Goal: Information Seeking & Learning: Learn about a topic

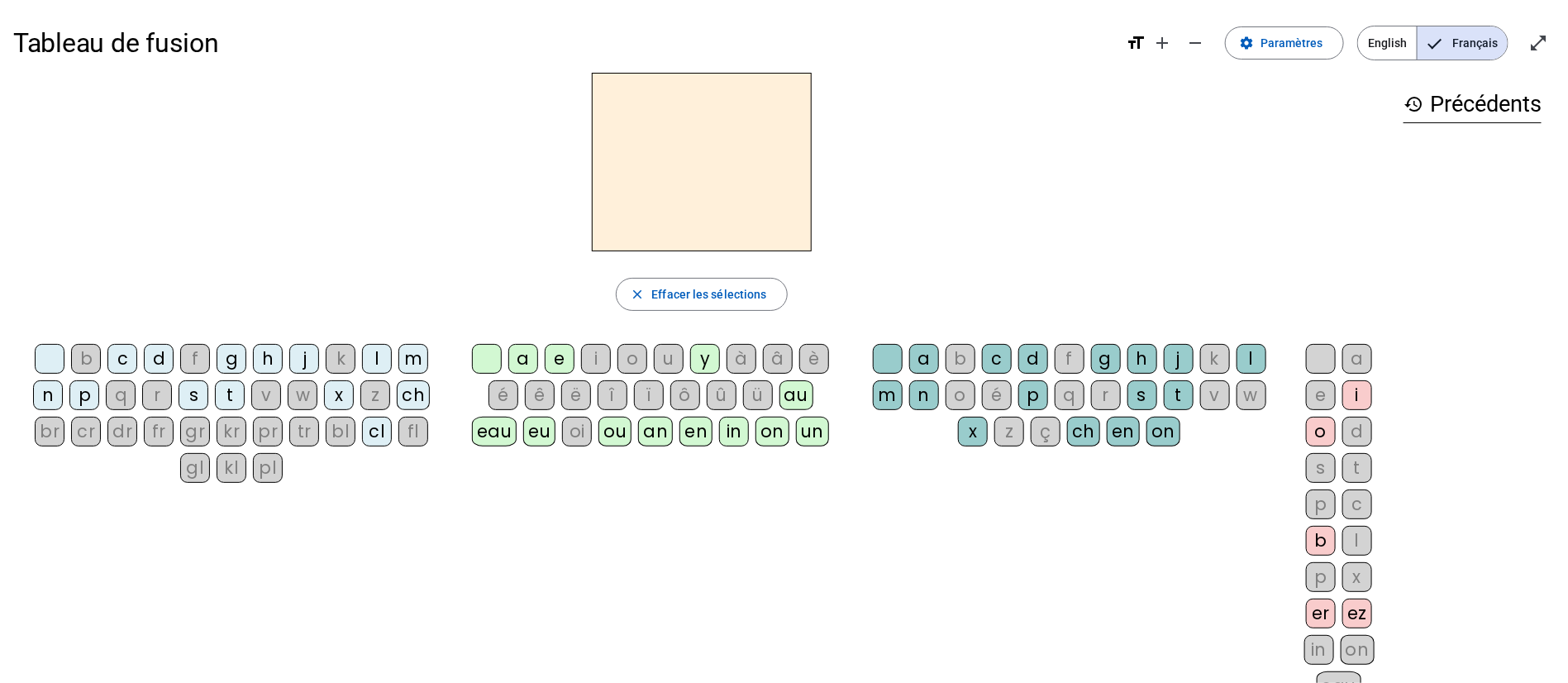
click at [722, 427] on div "in" at bounding box center [733, 431] width 30 height 30
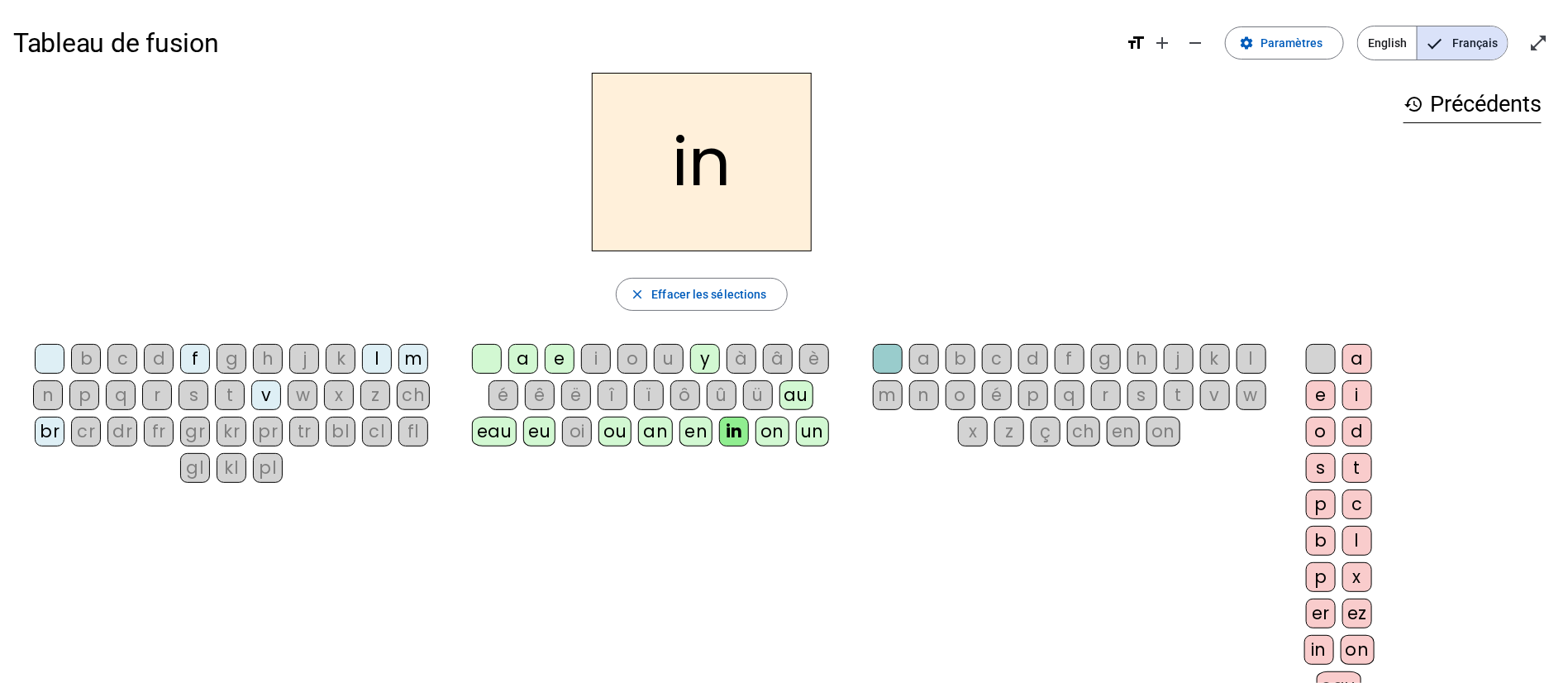
click at [412, 385] on div "ch" at bounding box center [413, 395] width 33 height 30
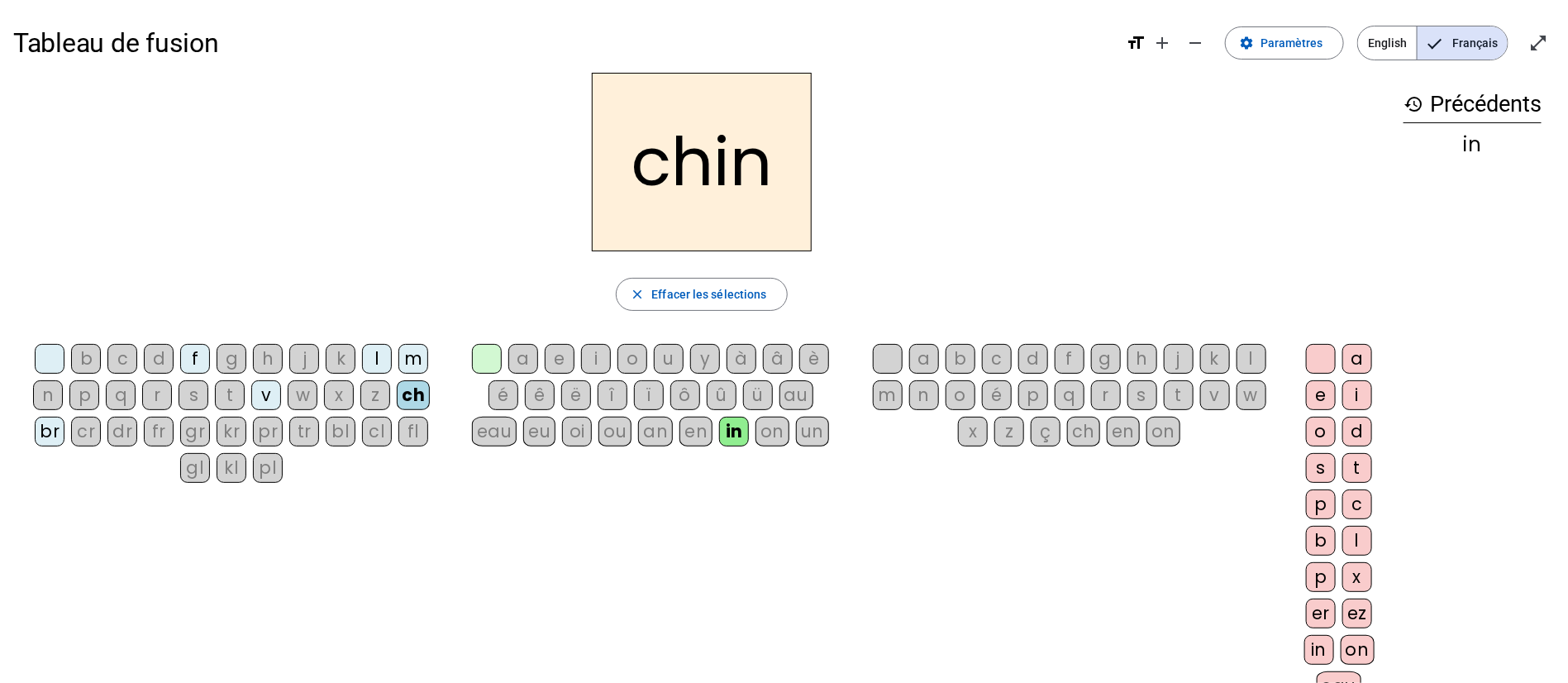
click at [503, 430] on div "eau" at bounding box center [495, 431] width 46 height 30
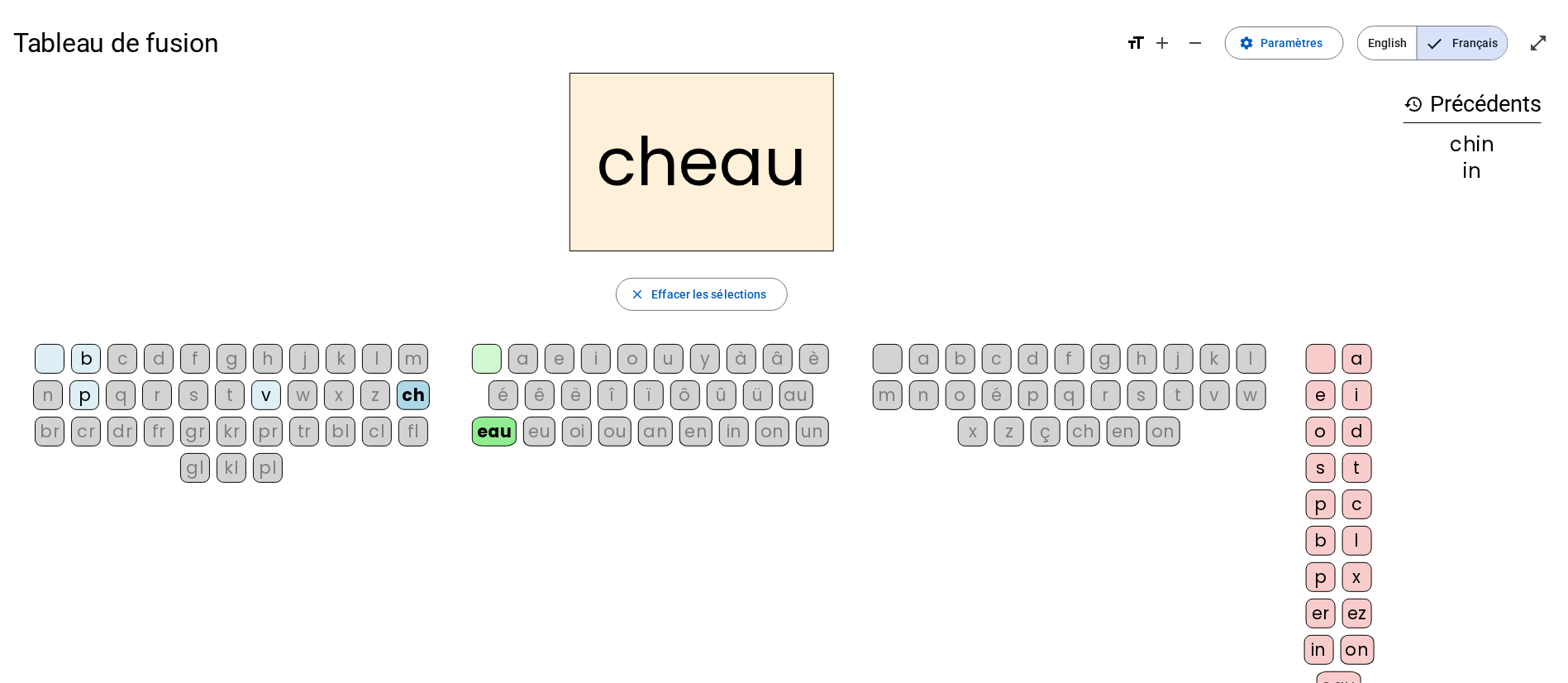
click at [563, 352] on div "e" at bounding box center [560, 358] width 30 height 30
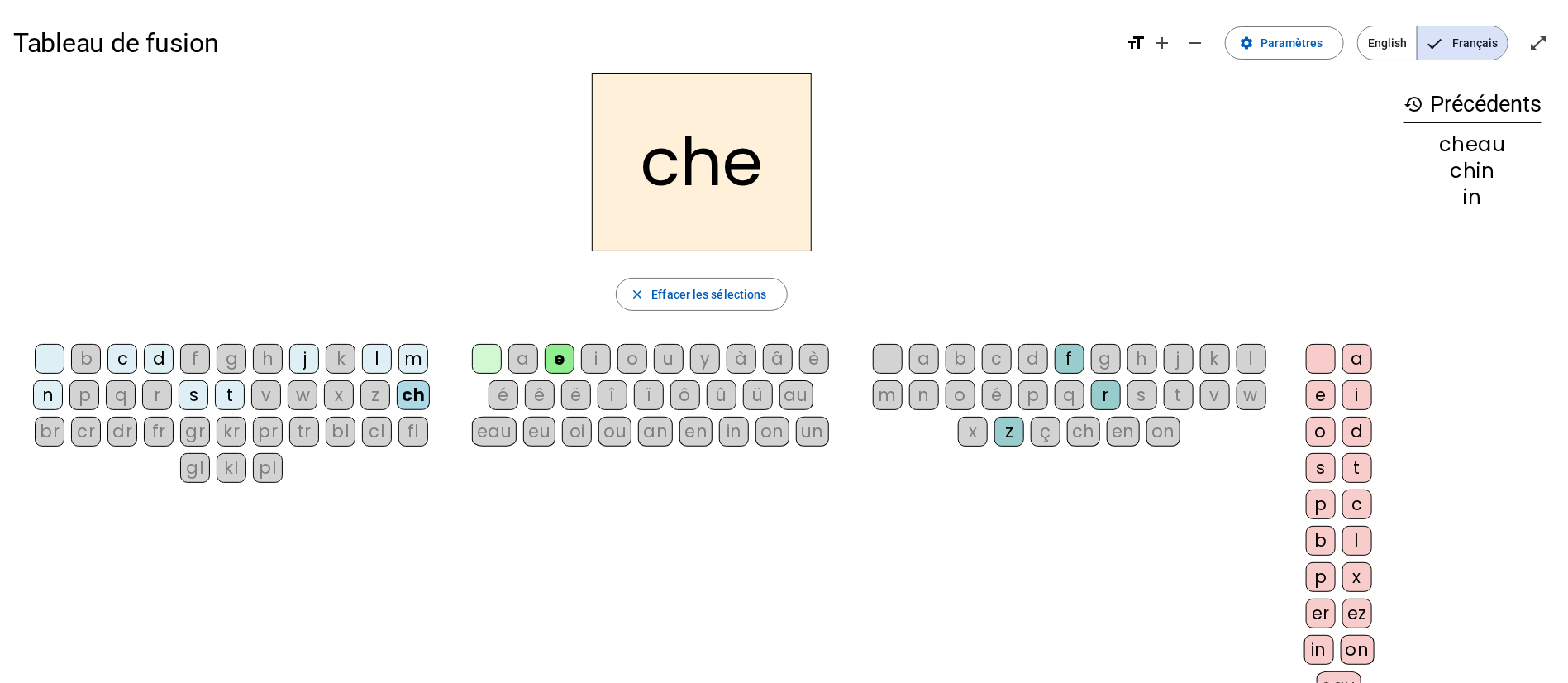
click at [791, 393] on div "au" at bounding box center [797, 395] width 34 height 30
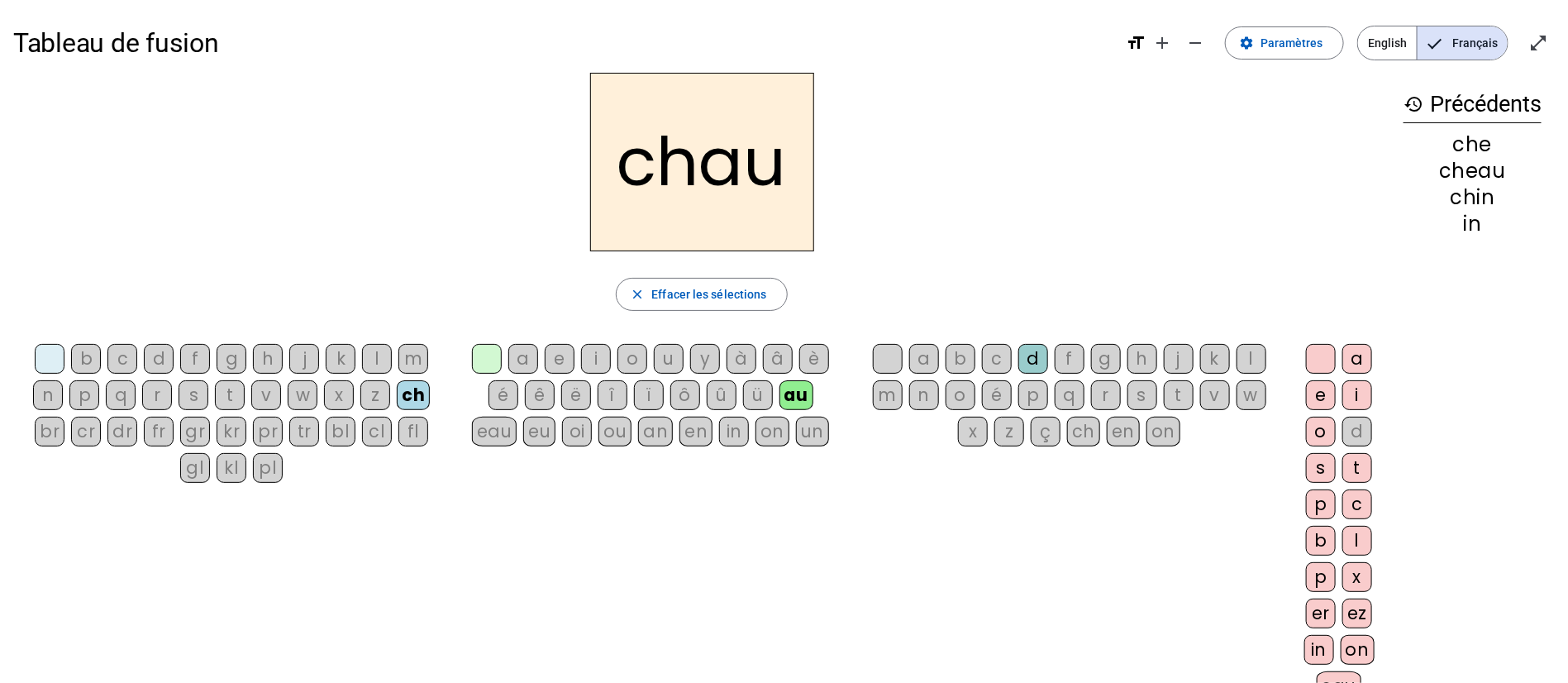
click at [1041, 355] on div "d" at bounding box center [1033, 358] width 30 height 30
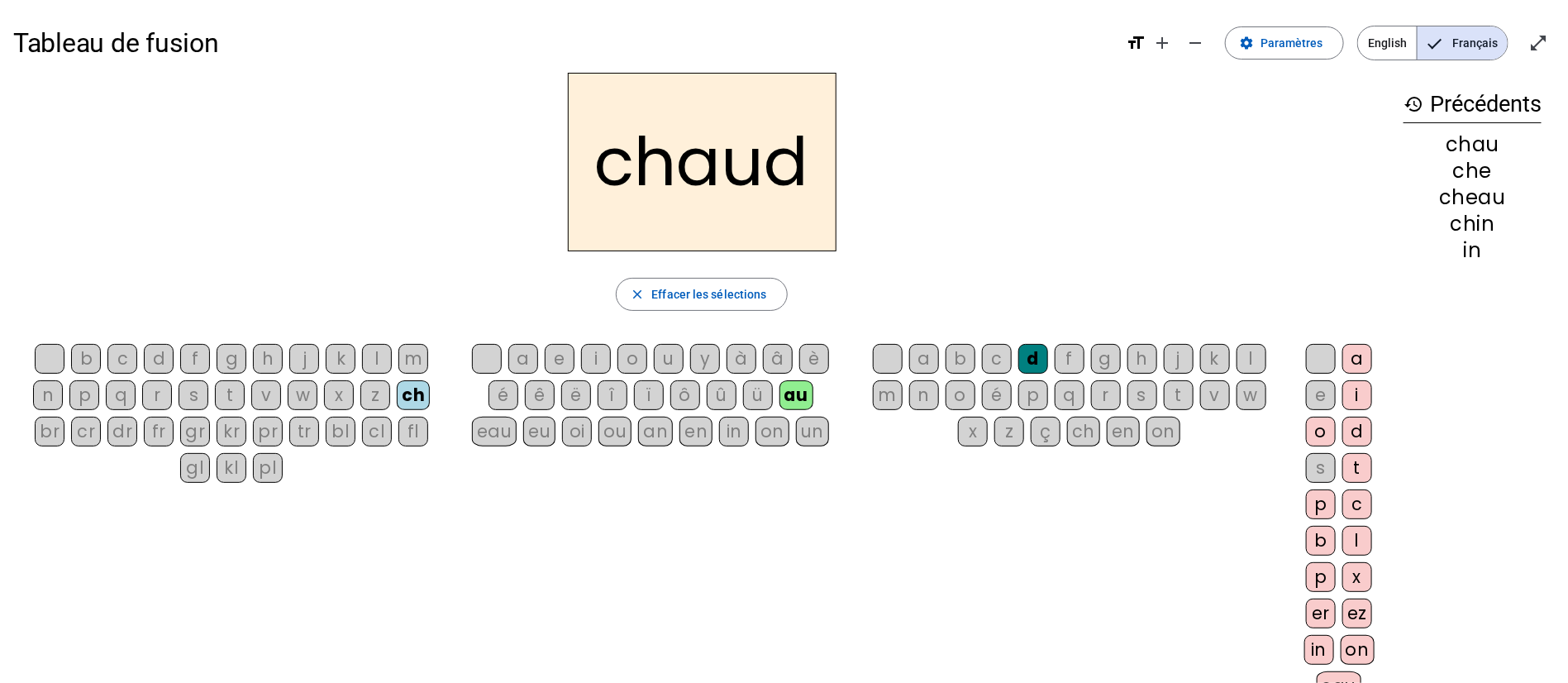
click at [1315, 431] on div "o" at bounding box center [1321, 431] width 30 height 30
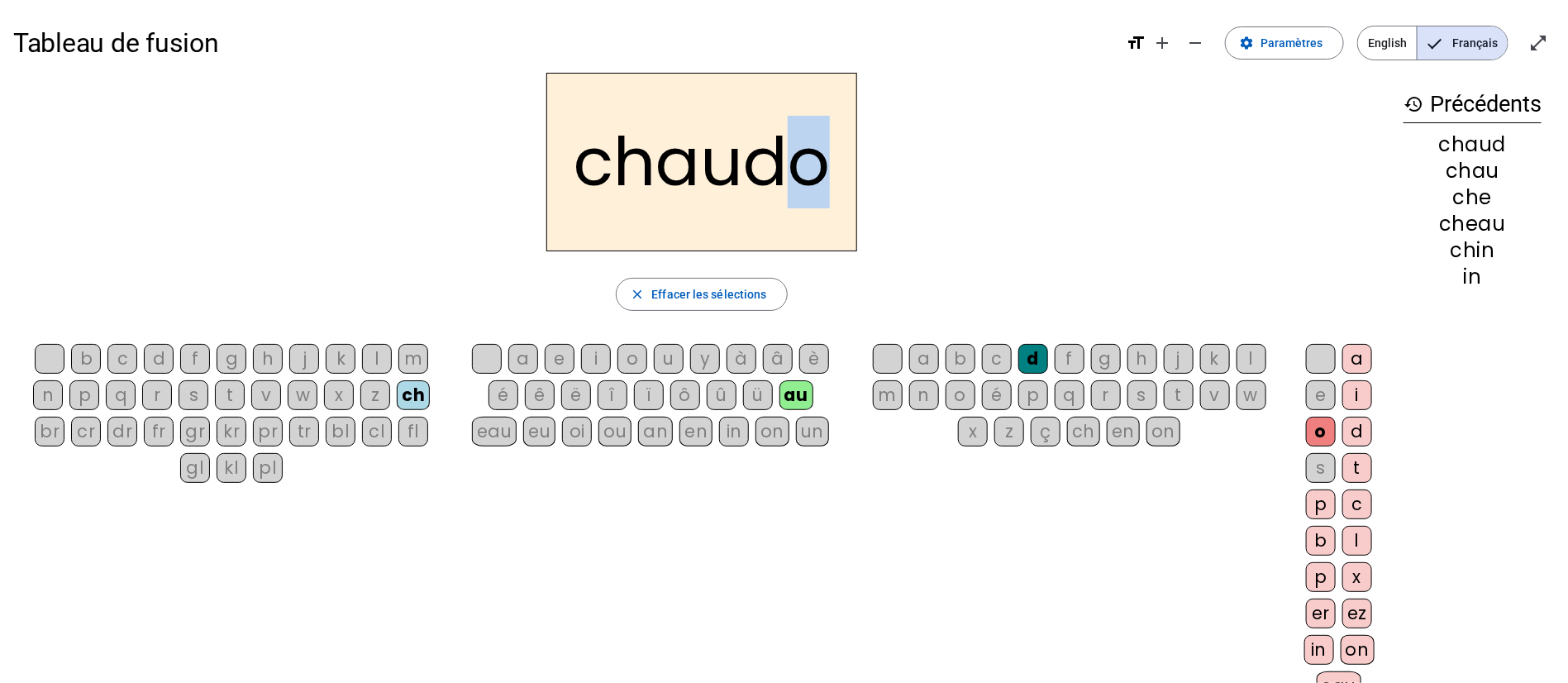
drag, startPoint x: 814, startPoint y: 166, endPoint x: 785, endPoint y: 168, distance: 29.1
click at [785, 168] on h2 "chaudo" at bounding box center [701, 162] width 311 height 179
click at [812, 169] on h2 "chaudo" at bounding box center [701, 162] width 311 height 179
drag, startPoint x: 823, startPoint y: 173, endPoint x: 800, endPoint y: 176, distance: 23.2
click at [800, 176] on h2 "chaudo" at bounding box center [701, 162] width 311 height 179
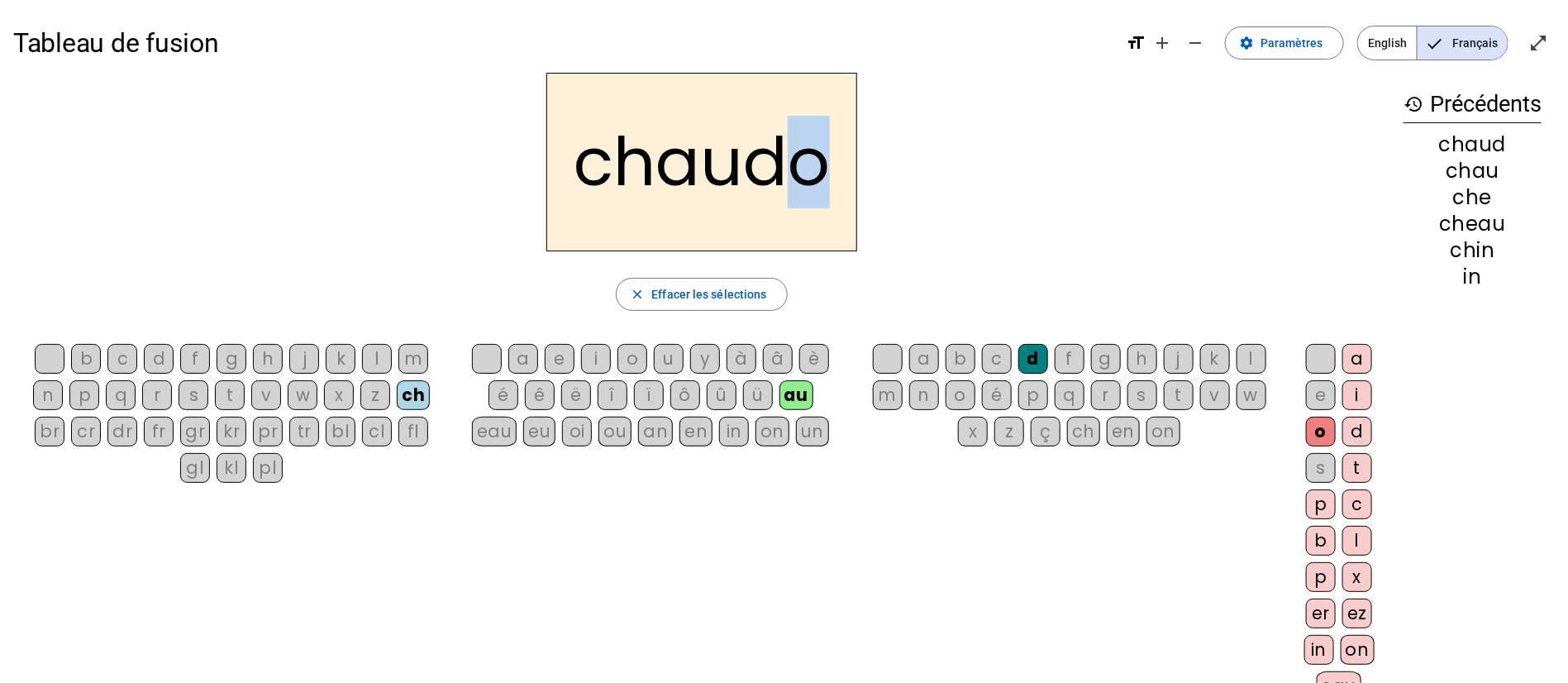
scroll to position [124, 0]
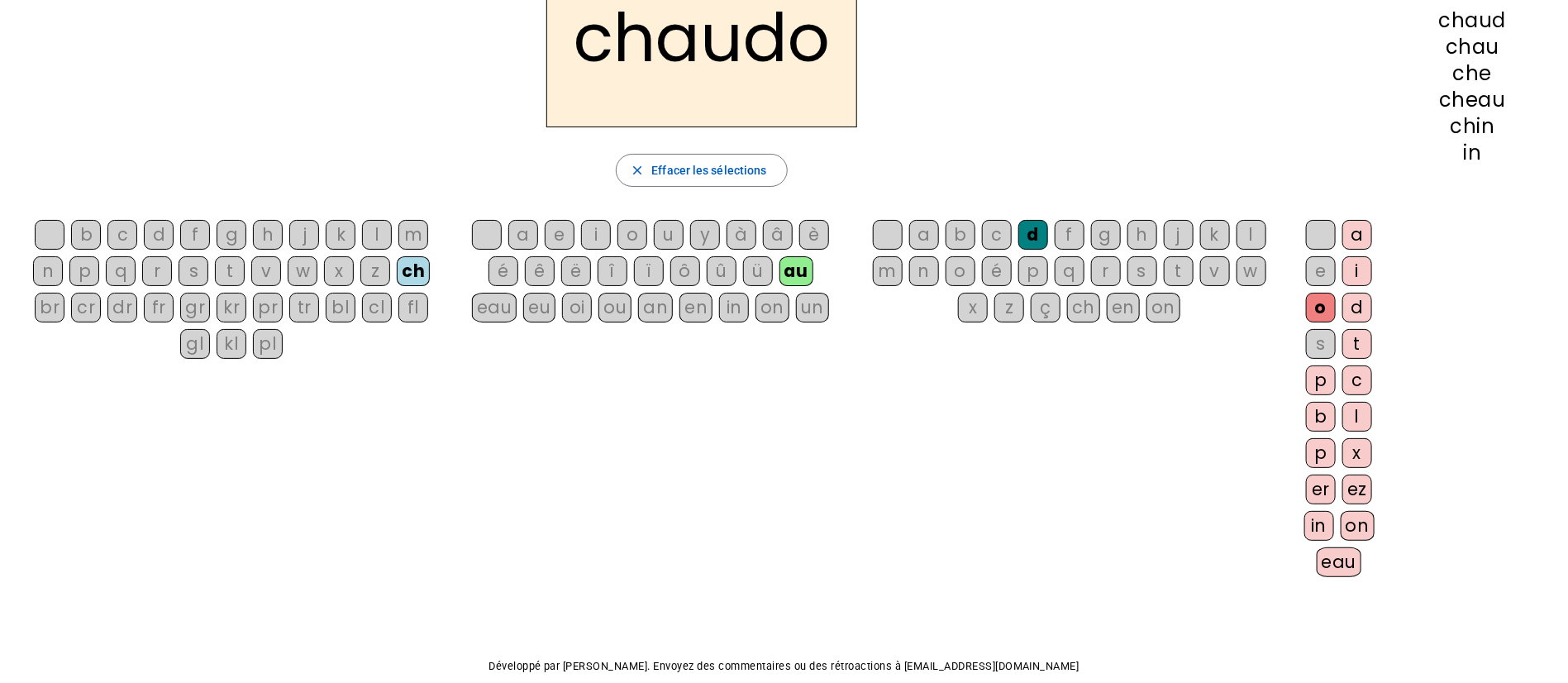
click at [1316, 278] on div "e" at bounding box center [1321, 271] width 30 height 30
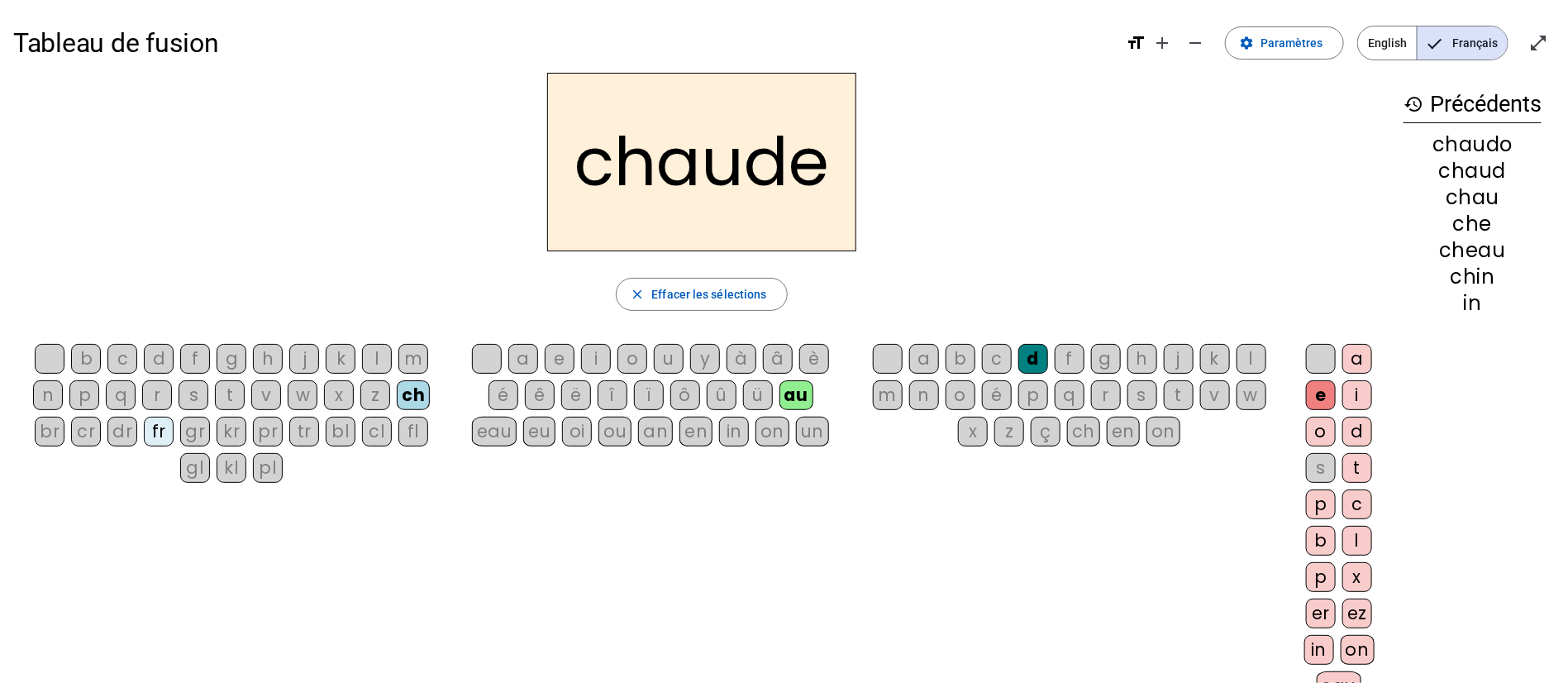
click at [1361, 364] on div "a" at bounding box center [1357, 358] width 30 height 30
click at [1362, 609] on div "ez" at bounding box center [1357, 613] width 30 height 30
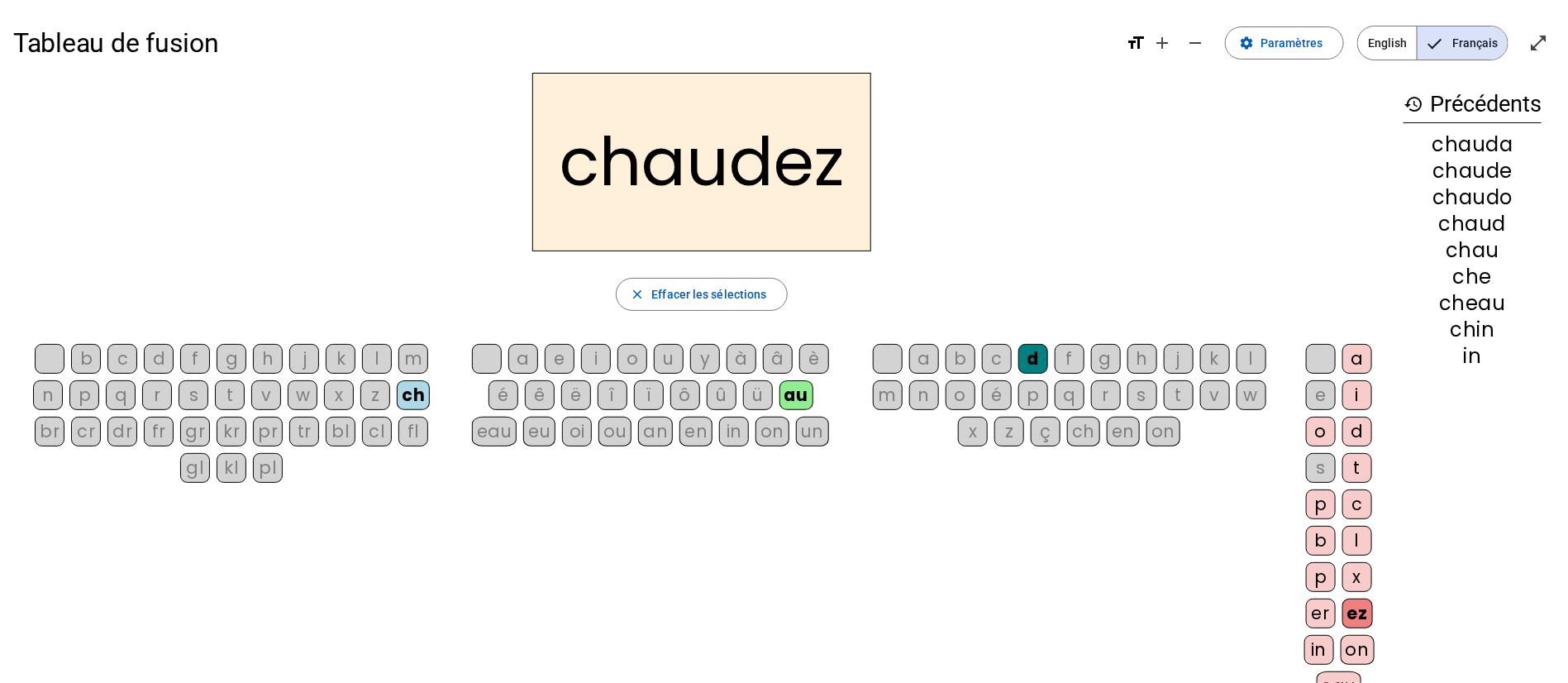
click at [1363, 651] on div "on" at bounding box center [1358, 649] width 34 height 30
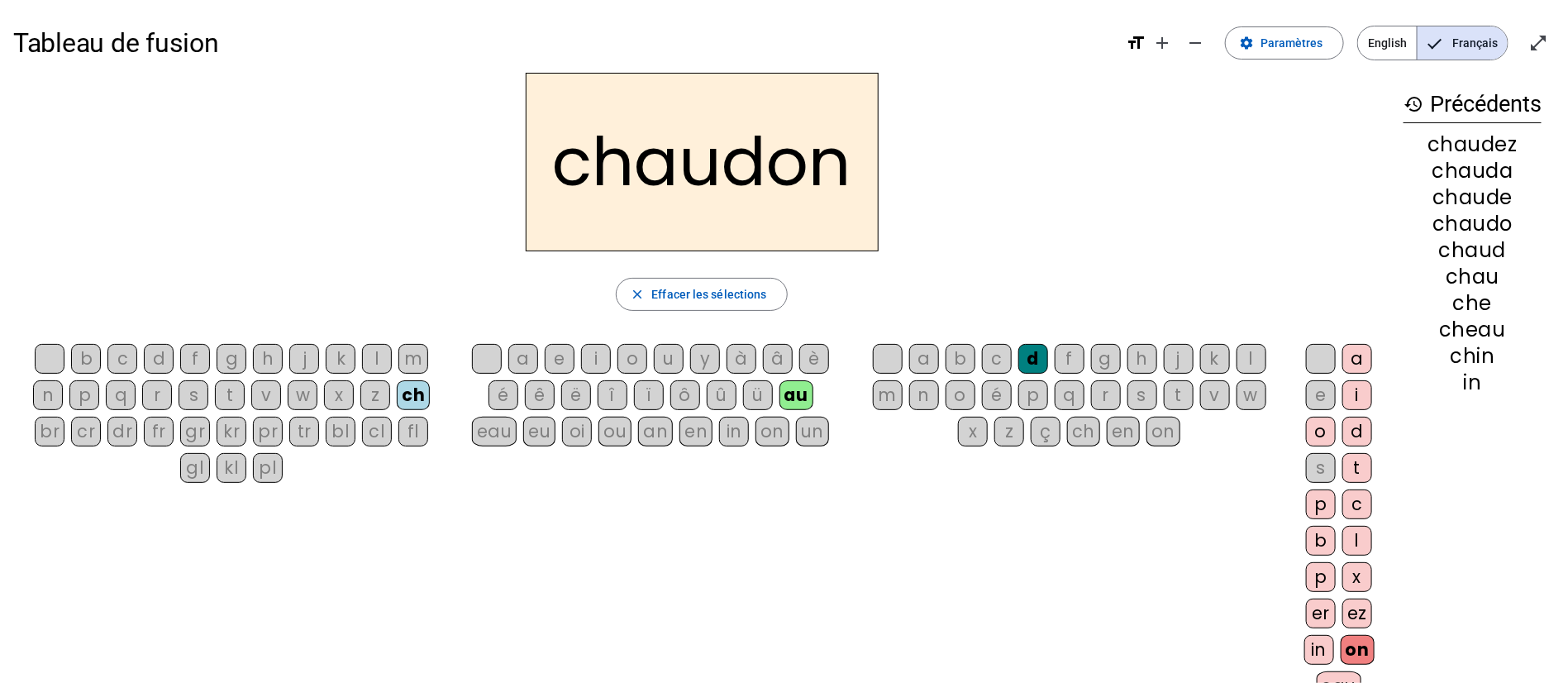
click at [1327, 507] on div "p" at bounding box center [1321, 504] width 30 height 30
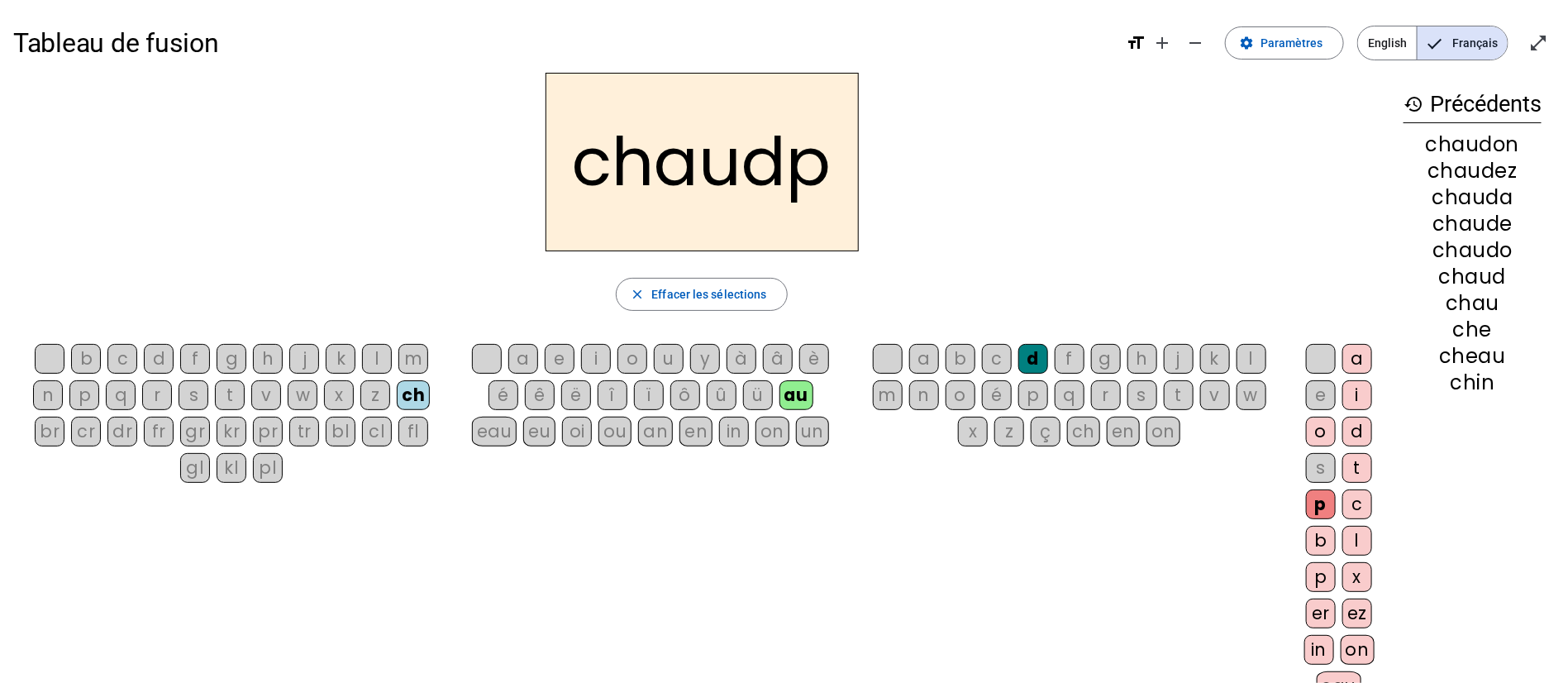
click at [1359, 360] on div "a" at bounding box center [1357, 358] width 30 height 30
click at [312, 361] on div "j" at bounding box center [304, 358] width 30 height 30
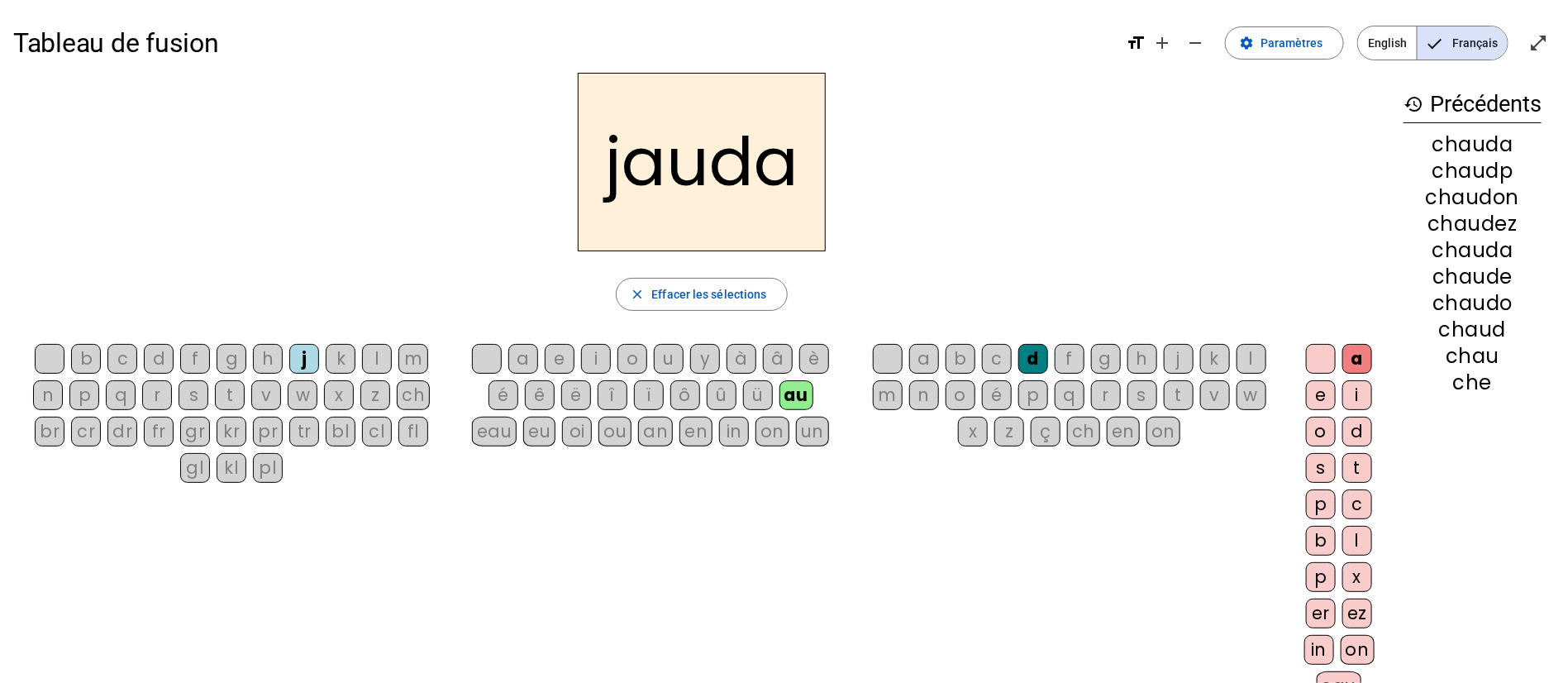
click at [412, 436] on div "fl" at bounding box center [413, 431] width 30 height 30
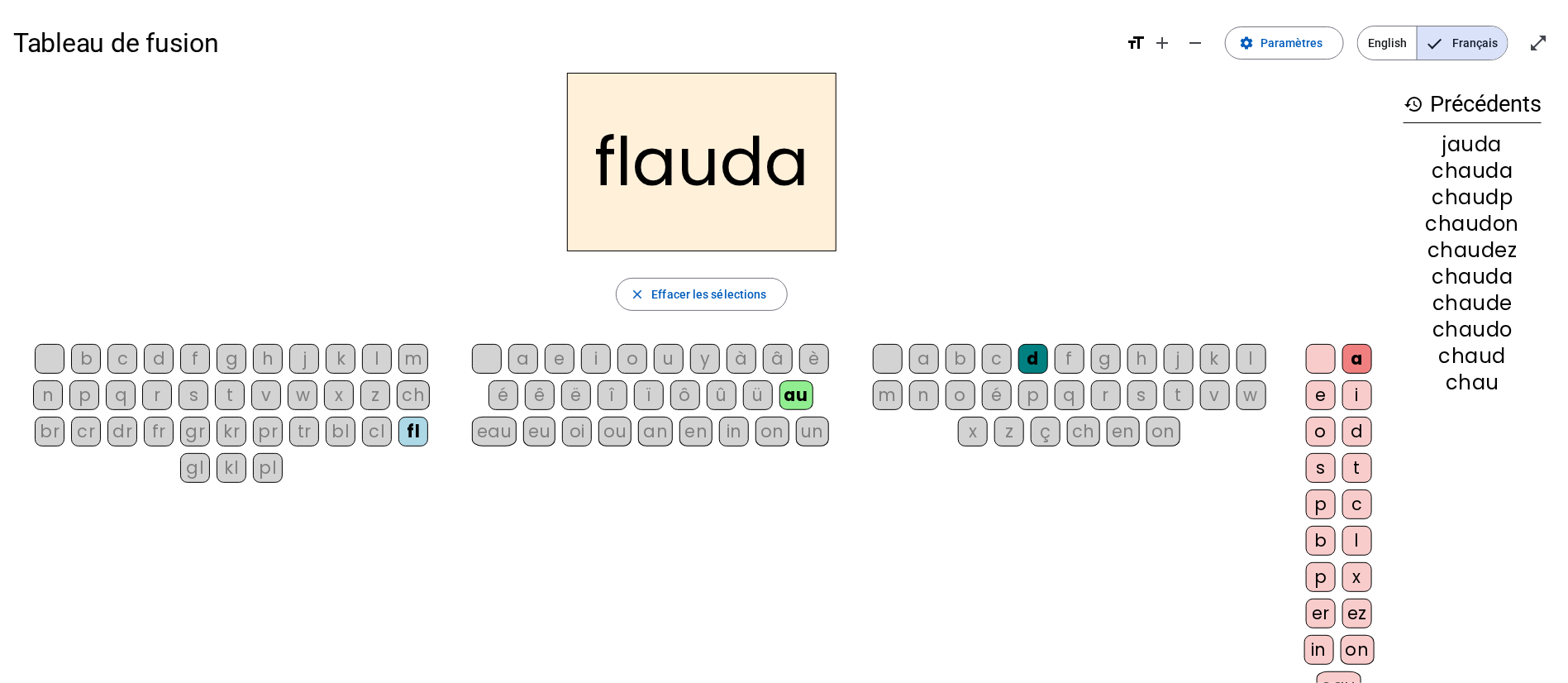
click at [267, 473] on div "pl" at bounding box center [268, 468] width 30 height 30
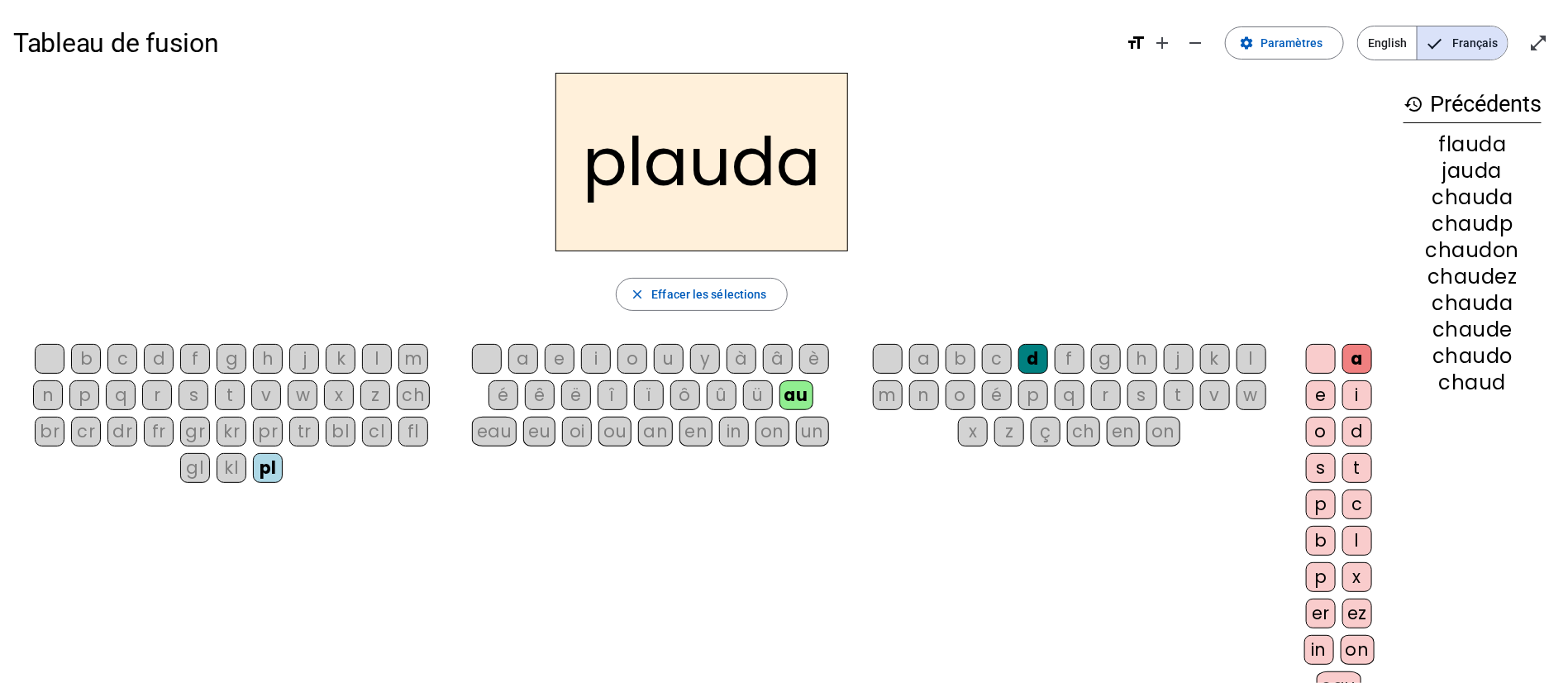
click at [506, 395] on div "é" at bounding box center [503, 395] width 30 height 30
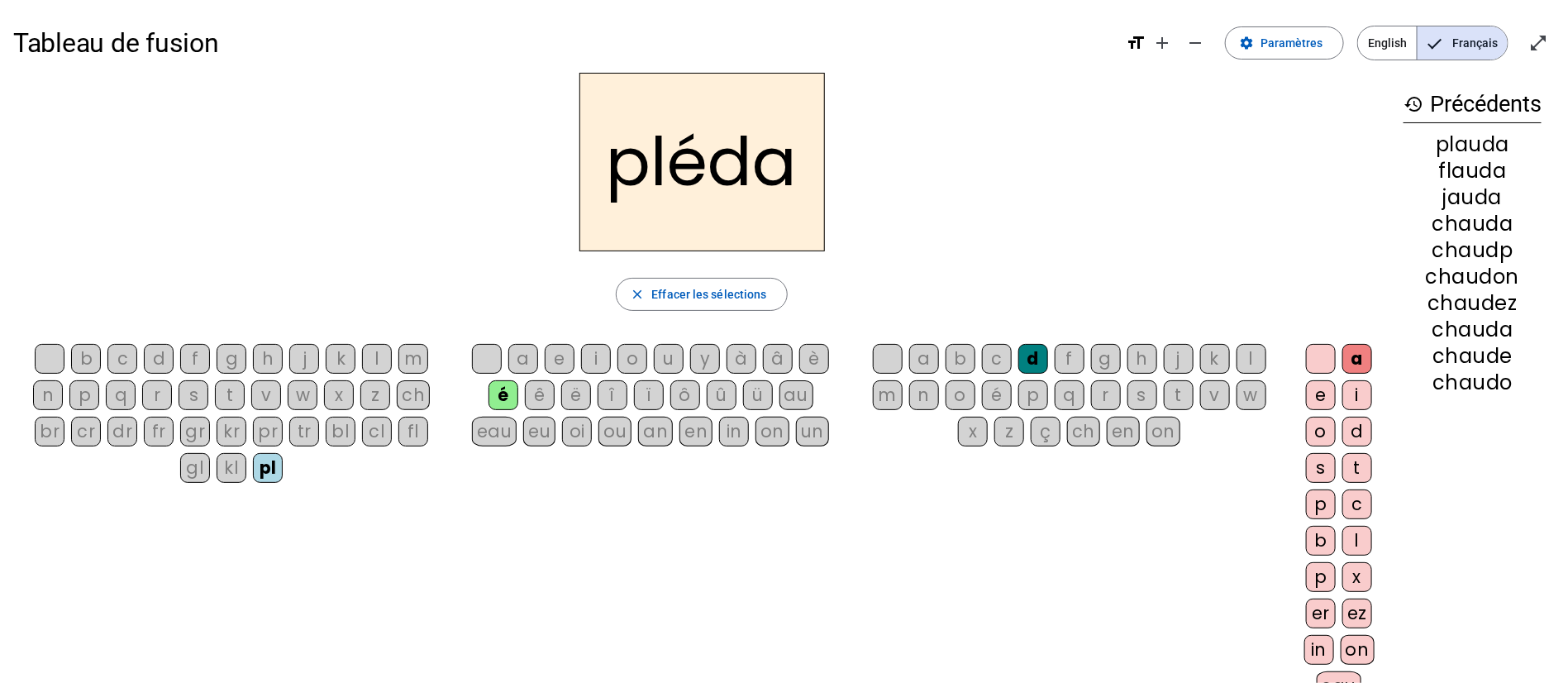
click at [542, 400] on div "ê" at bounding box center [539, 395] width 30 height 30
click at [787, 355] on div "â" at bounding box center [777, 358] width 30 height 30
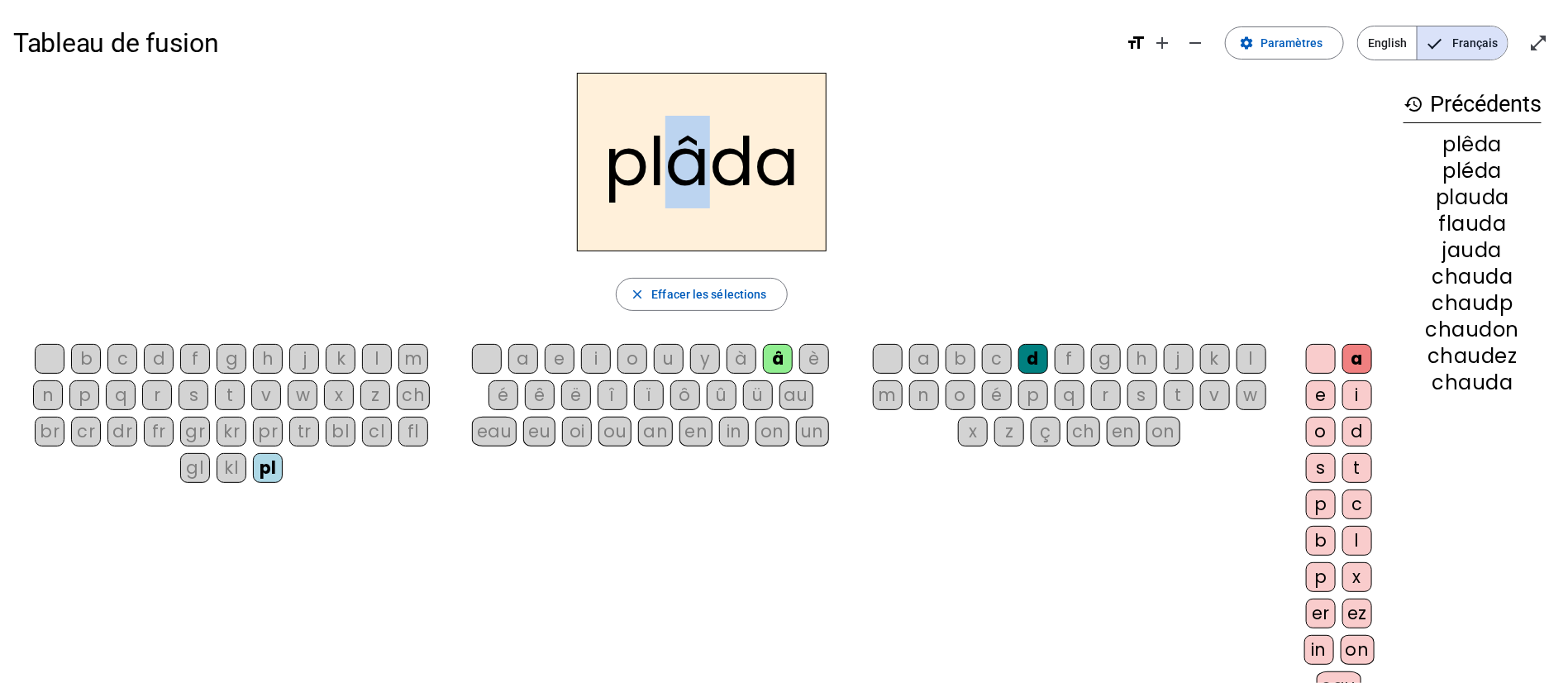
drag, startPoint x: 699, startPoint y: 163, endPoint x: 673, endPoint y: 168, distance: 26.5
click at [673, 168] on h2 "plâda" at bounding box center [702, 162] width 250 height 179
click at [714, 477] on div "b c d f g h j k l m n p q r s t v w x z ch br cr dr fr gr kr pr tr bl cl fl gl …" at bounding box center [702, 526] width 1377 height 377
click at [782, 428] on div "on" at bounding box center [772, 431] width 34 height 30
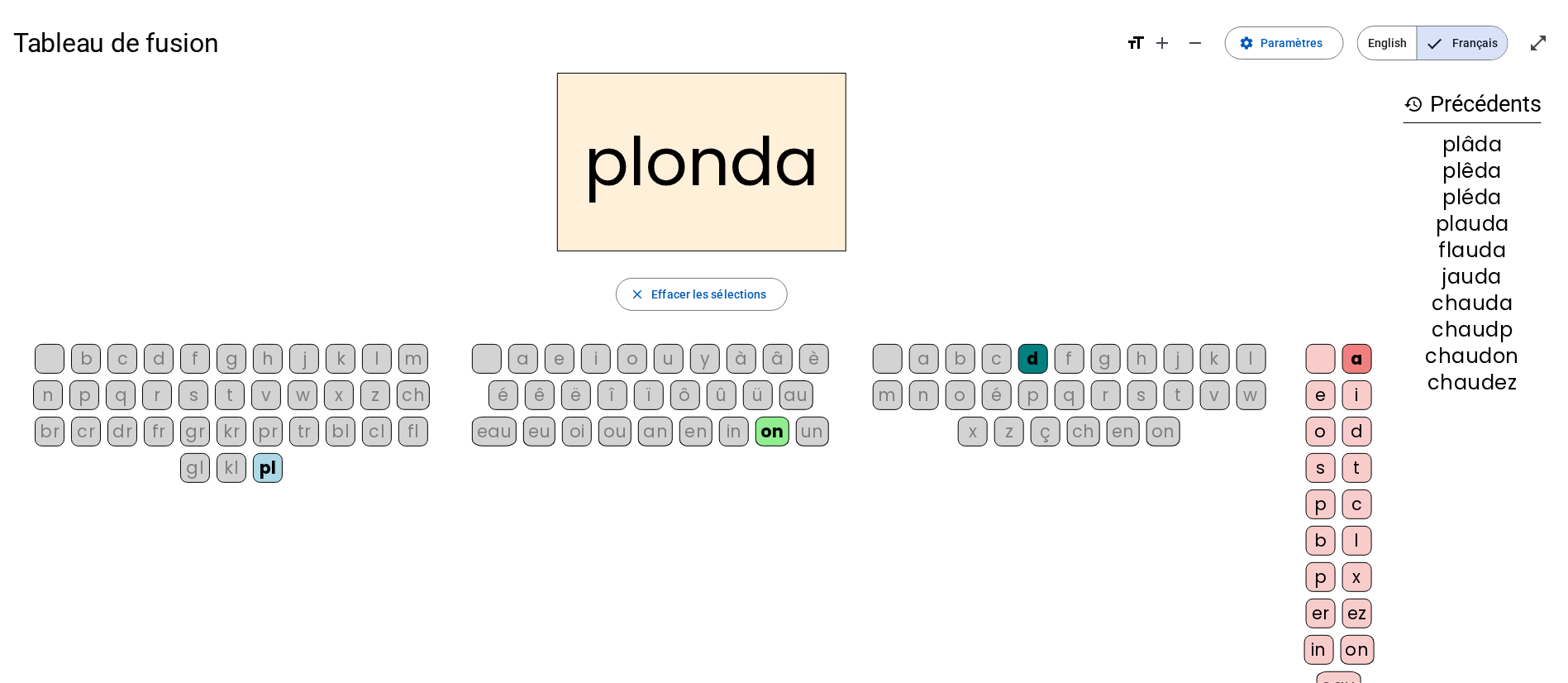
click at [228, 355] on div "g" at bounding box center [231, 358] width 30 height 30
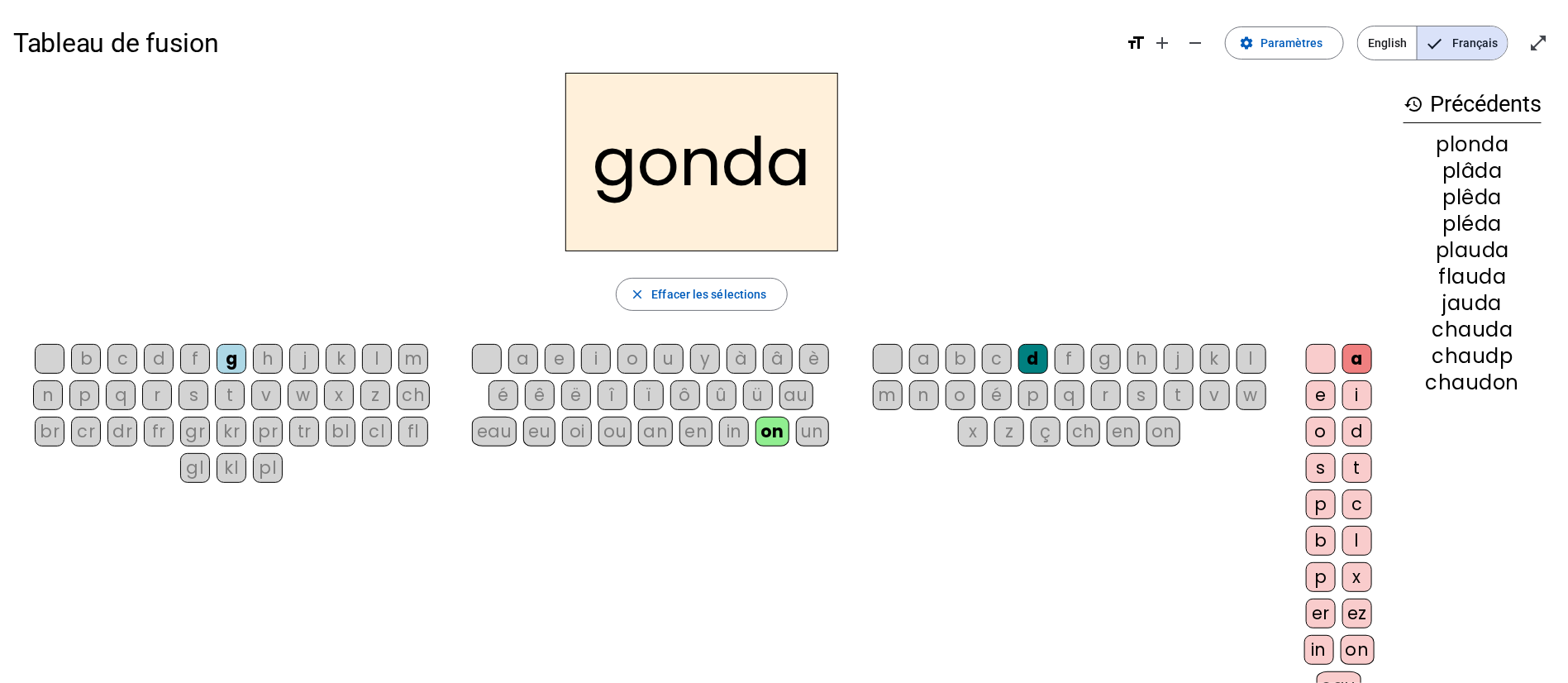
click at [300, 436] on div "tr" at bounding box center [304, 431] width 30 height 30
